Goal: Task Accomplishment & Management: Use online tool/utility

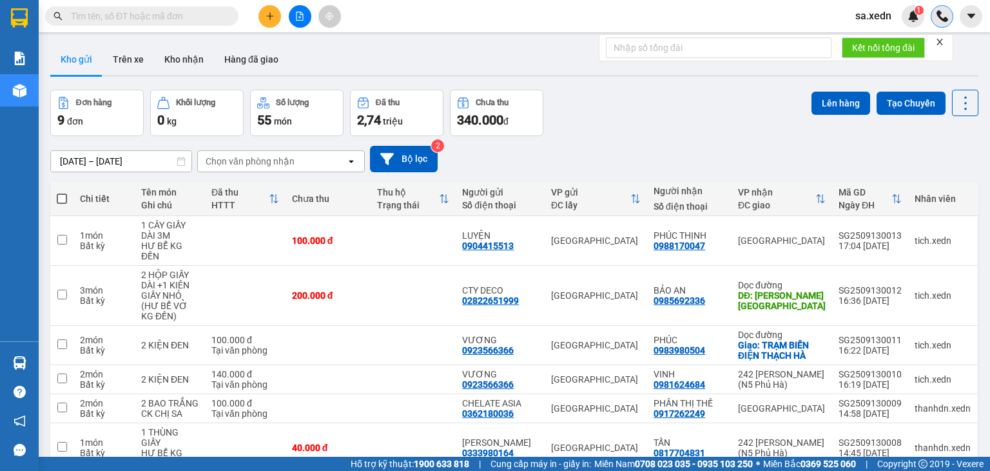
click at [946, 26] on div "Kết quả tìm kiếm ( 0 ) Bộ lọc No Data sa.xedn 1" at bounding box center [495, 16] width 990 height 32
click at [300, 14] on icon "file-add" at bounding box center [300, 16] width 7 height 9
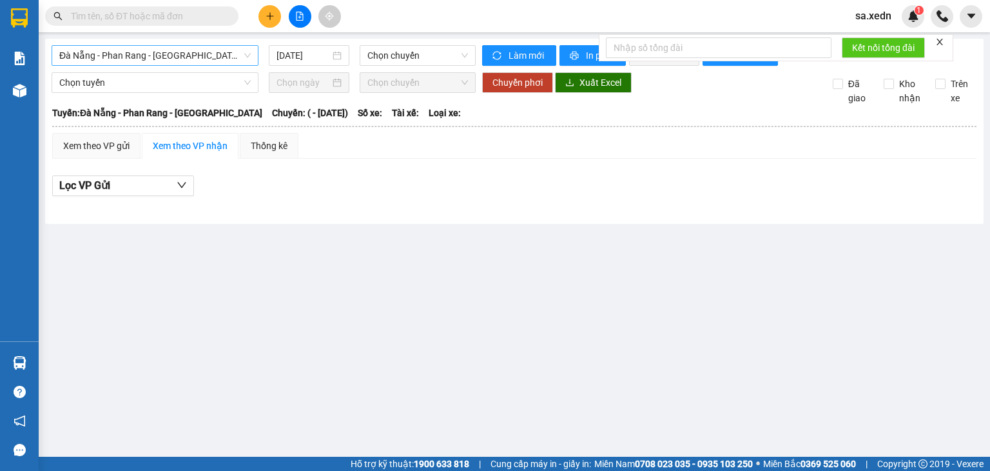
click at [196, 53] on span "Đà Nẵng - Phan Rang - [GEOGRAPHIC_DATA]" at bounding box center [154, 55] width 191 height 19
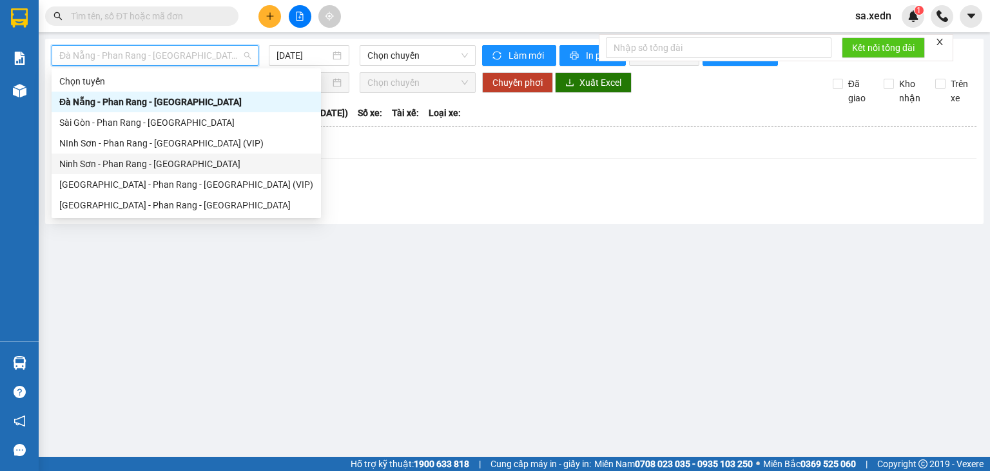
click at [177, 166] on div "Ninh Sơn - Phan Rang - [GEOGRAPHIC_DATA]" at bounding box center [186, 164] width 254 height 14
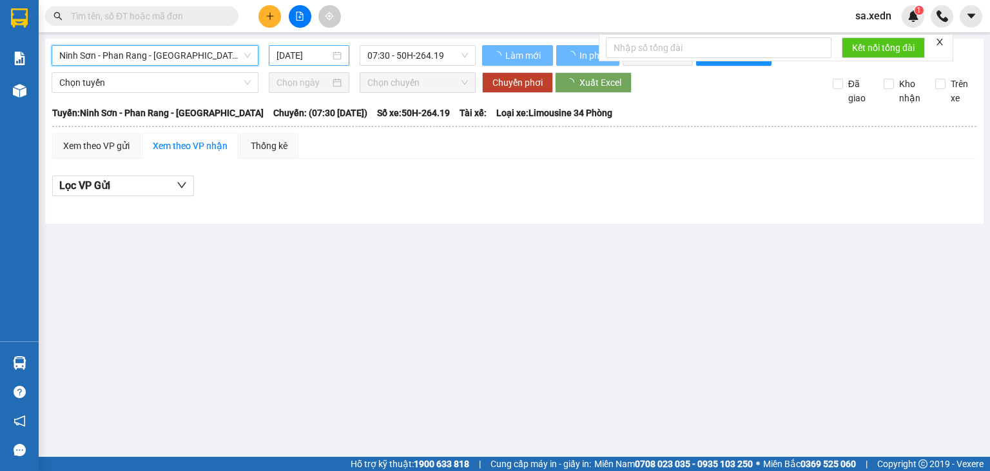
click at [298, 55] on input "[DATE]" at bounding box center [303, 55] width 53 height 14
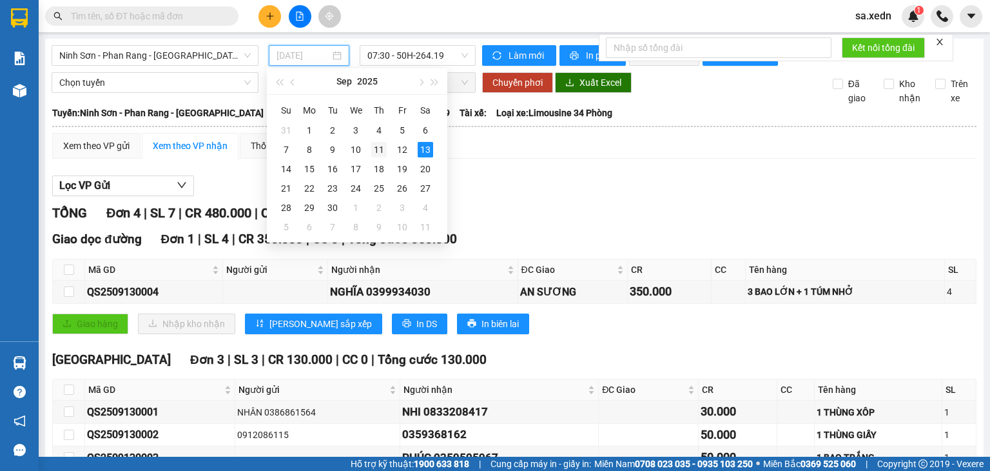
click at [379, 148] on div "11" at bounding box center [378, 149] width 15 height 15
type input "[DATE]"
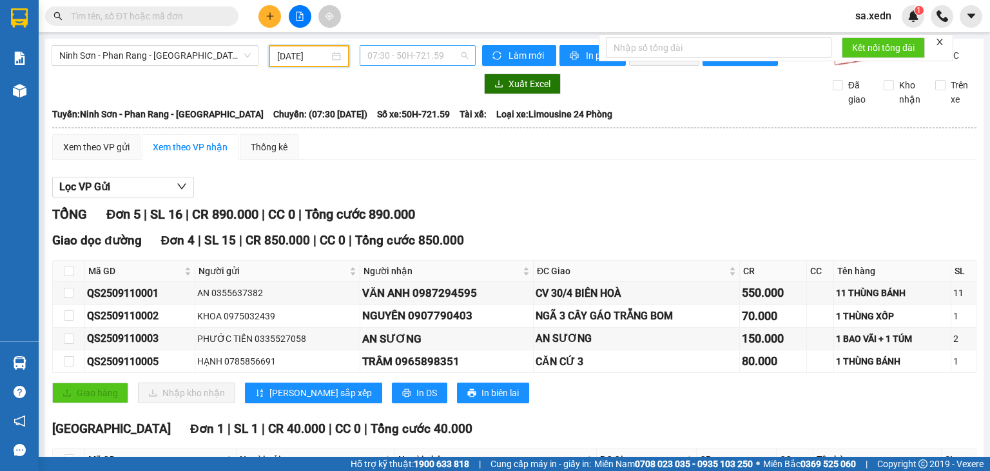
click at [420, 53] on span "07:30 - 50H-721.59" at bounding box center [417, 55] width 101 height 19
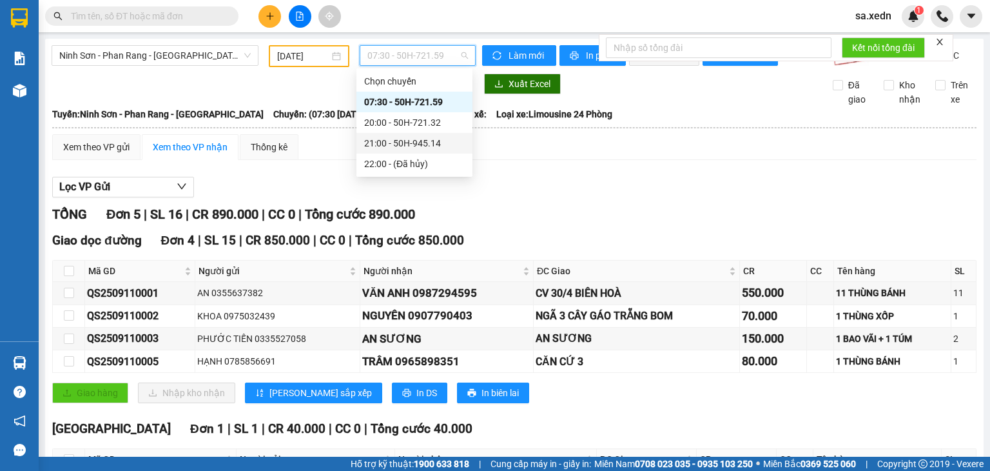
click at [438, 147] on div "21:00 - 50H-945.14" at bounding box center [414, 143] width 101 height 14
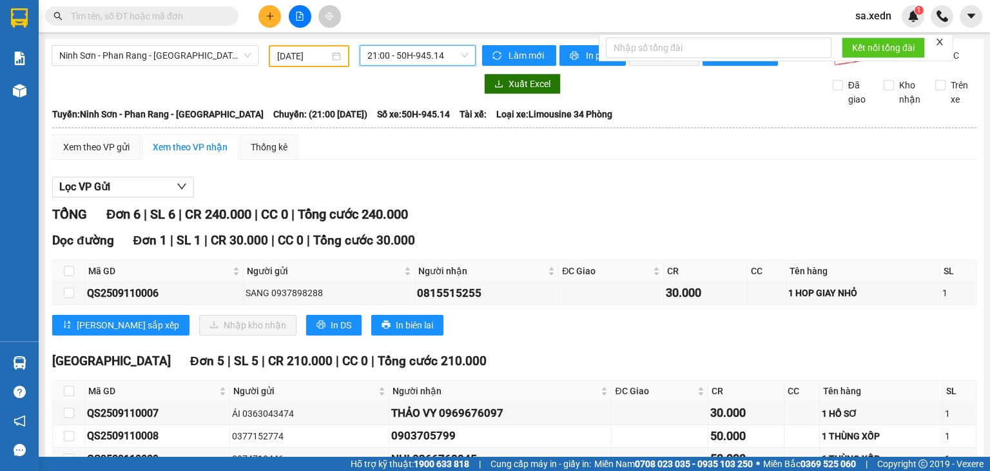
click at [403, 59] on span "21:00 - 50H-945.14" at bounding box center [417, 55] width 101 height 19
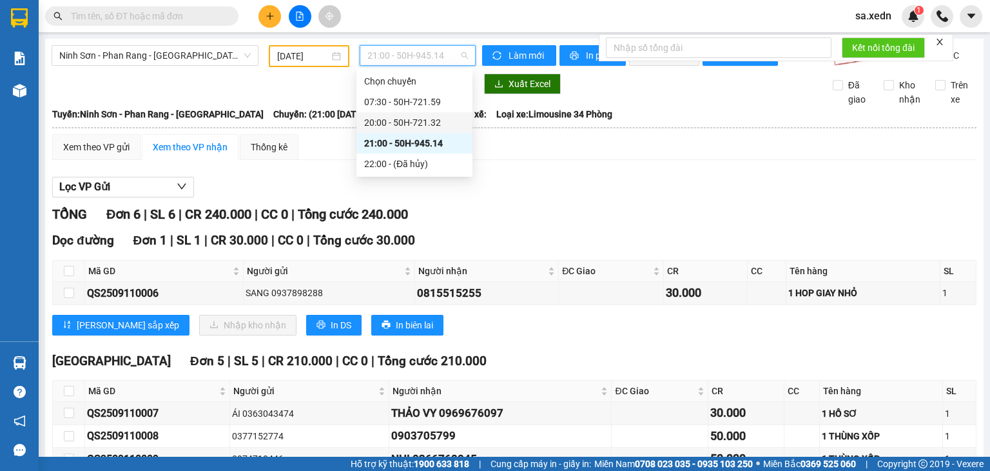
click at [421, 121] on div "20:00 - 50H-721.32" at bounding box center [414, 122] width 101 height 14
